Goal: Information Seeking & Learning: Compare options

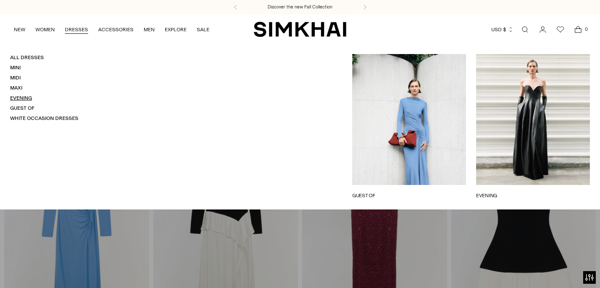
click at [22, 98] on link "Evening" at bounding box center [21, 98] width 22 height 6
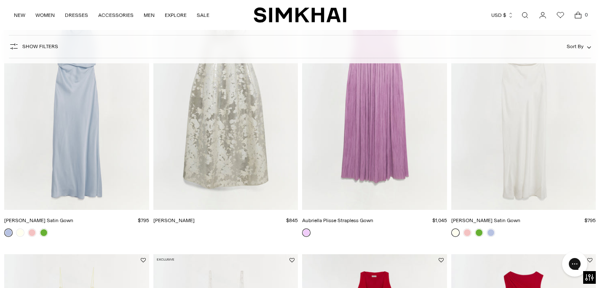
scroll to position [654, 0]
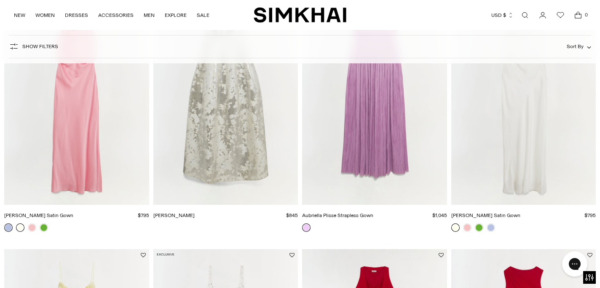
click at [22, 227] on link at bounding box center [20, 227] width 8 height 8
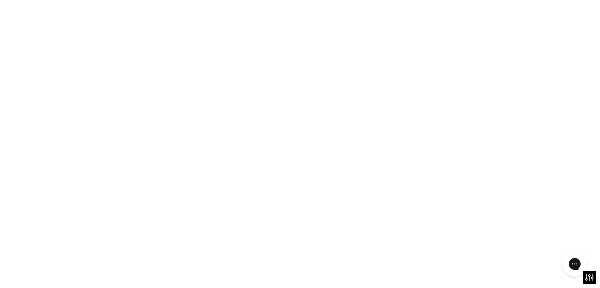
scroll to position [621, 0]
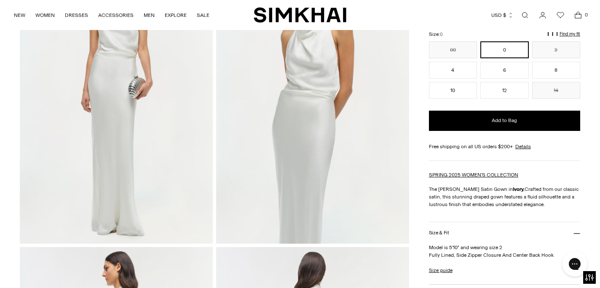
scroll to position [46, 0]
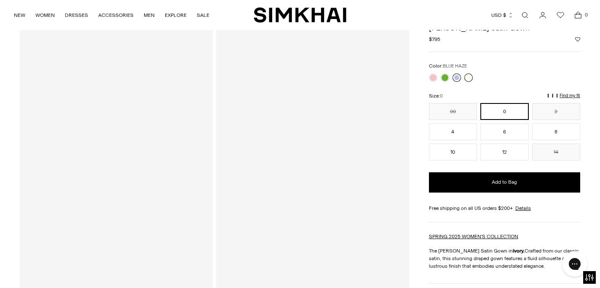
click at [459, 78] on link at bounding box center [457, 77] width 8 height 8
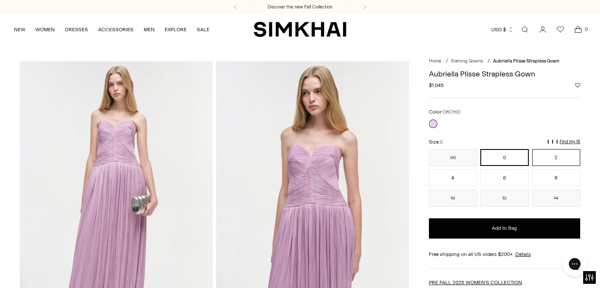
click at [547, 153] on button "2" at bounding box center [557, 157] width 48 height 17
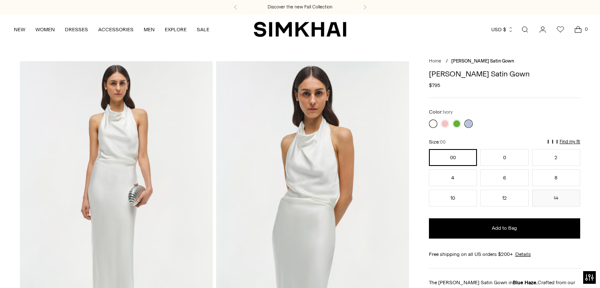
click at [434, 123] on link at bounding box center [433, 123] width 8 height 8
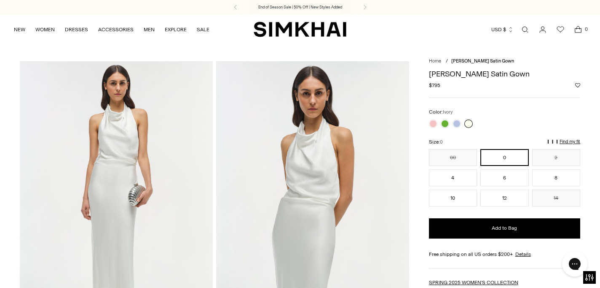
click at [471, 125] on link at bounding box center [469, 123] width 8 height 8
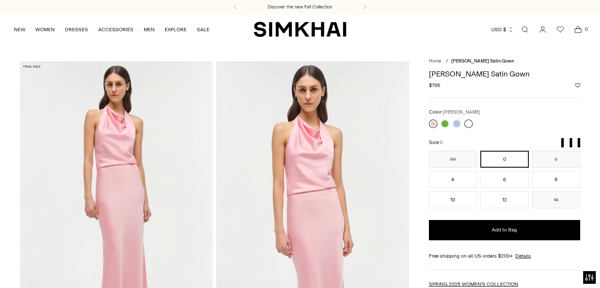
click at [435, 123] on link at bounding box center [433, 123] width 8 height 8
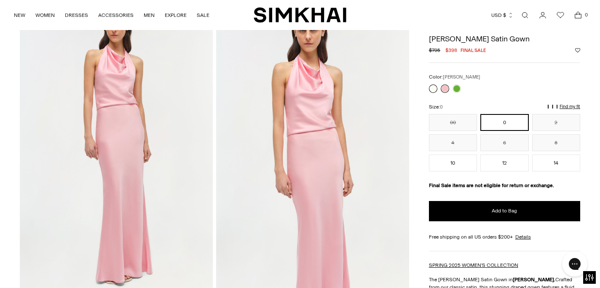
scroll to position [15, 0]
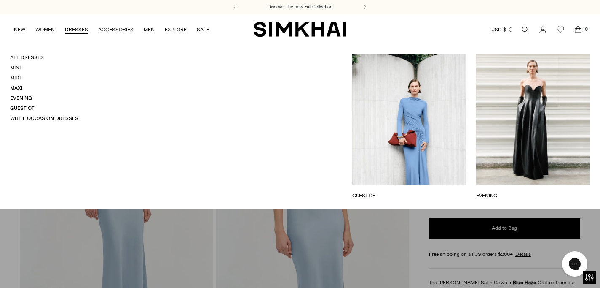
click at [74, 30] on link "DRESSES" at bounding box center [76, 29] width 23 height 19
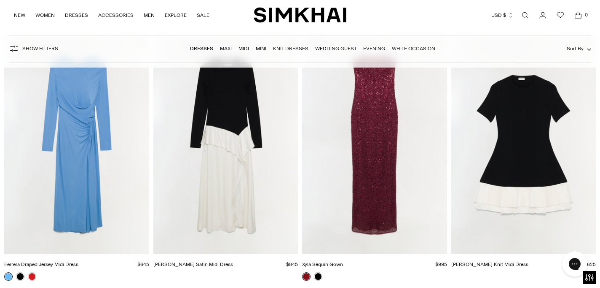
scroll to position [36, 0]
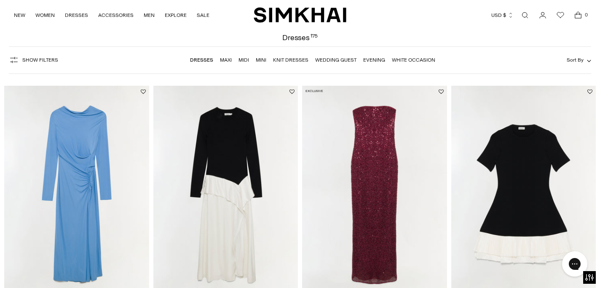
click at [337, 61] on link "Wedding Guest" at bounding box center [335, 60] width 41 height 6
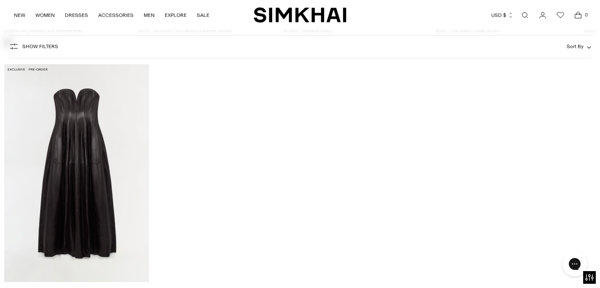
scroll to position [6854, 0]
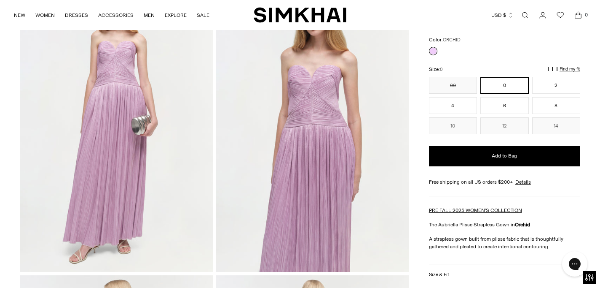
scroll to position [283, 0]
